Goal: Information Seeking & Learning: Check status

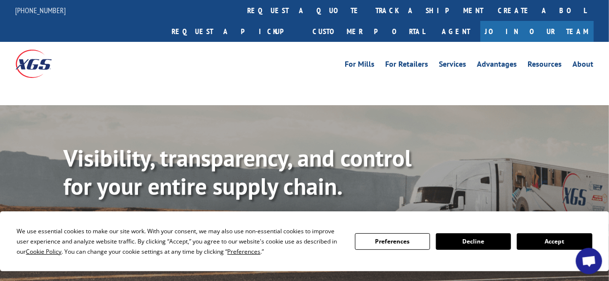
click at [563, 243] on button "Accept" at bounding box center [553, 241] width 75 height 17
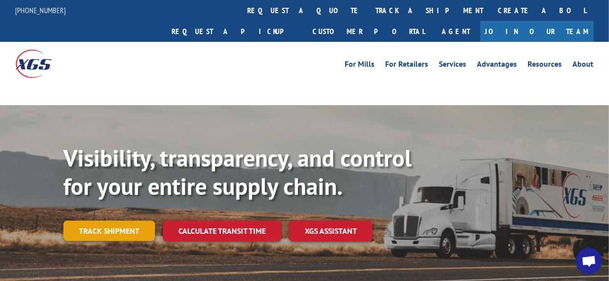
click at [134, 221] on link "Track shipment" at bounding box center [109, 231] width 92 height 20
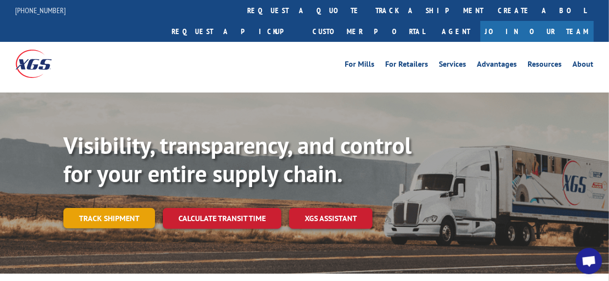
drag, startPoint x: 102, startPoint y: 192, endPoint x: 267, endPoint y: 190, distance: 165.7
click at [103, 208] on link "Track shipment" at bounding box center [109, 218] width 92 height 20
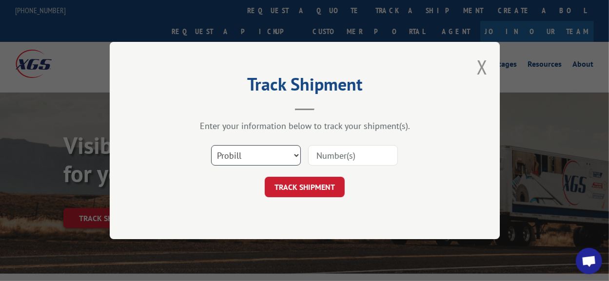
click at [281, 150] on select "Select category... Probill BOL PO" at bounding box center [256, 155] width 90 height 20
select select "po"
click at [211, 145] on select "Select category... Probill BOL PO" at bounding box center [256, 155] width 90 height 20
drag, startPoint x: 344, startPoint y: 157, endPoint x: 345, endPoint y: 162, distance: 5.7
click at [344, 157] on input at bounding box center [353, 155] width 90 height 20
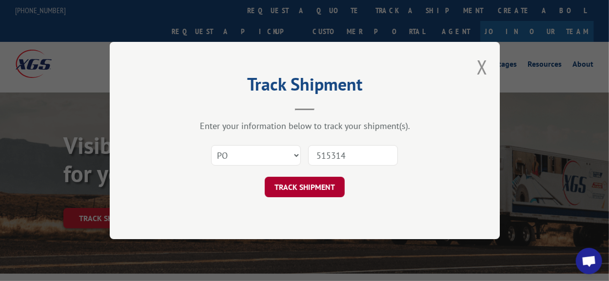
type input "515314"
click at [322, 186] on button "TRACK SHIPMENT" at bounding box center [305, 187] width 80 height 20
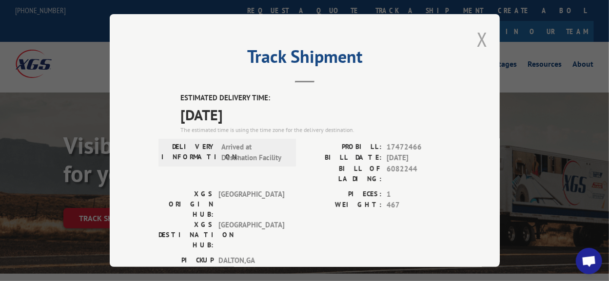
click at [478, 38] on button "Close modal" at bounding box center [482, 39] width 11 height 26
